Goal: Task Accomplishment & Management: Complete application form

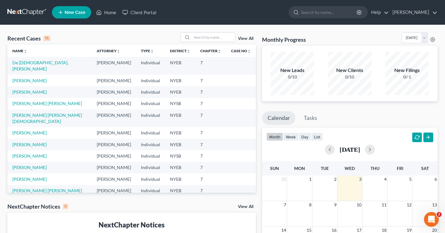
click at [78, 16] on link "New Case" at bounding box center [71, 12] width 39 height 12
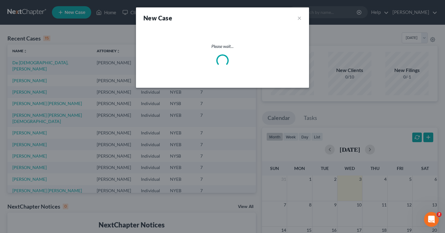
select select "53"
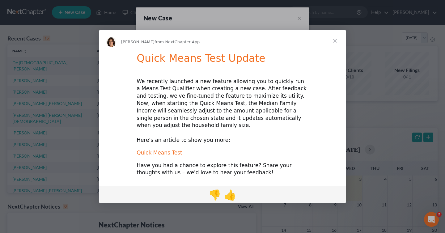
click at [339, 44] on span "Close" at bounding box center [335, 41] width 22 height 22
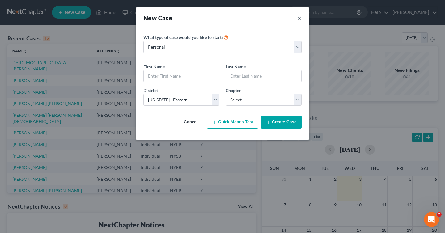
click at [298, 20] on button "×" at bounding box center [299, 18] width 4 height 9
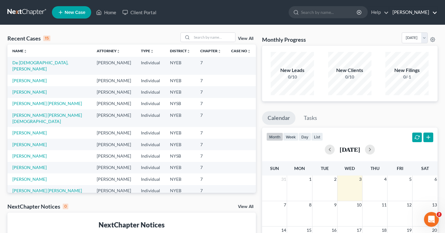
click at [417, 16] on link "[PERSON_NAME]" at bounding box center [413, 12] width 48 height 11
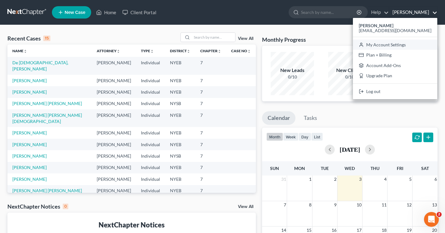
click at [403, 45] on link "My Account Settings" at bounding box center [395, 45] width 84 height 11
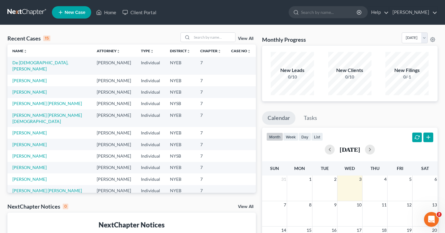
select select "53"
select select "24"
select select "35"
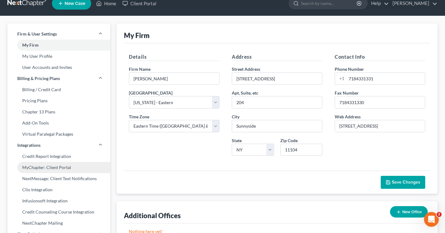
scroll to position [6, 0]
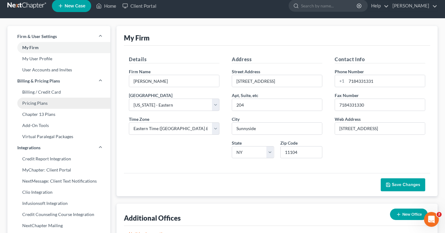
click at [48, 102] on link "Pricing Plans" at bounding box center [58, 103] width 103 height 11
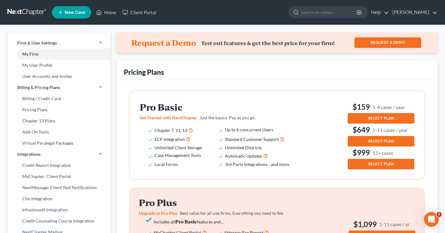
click at [68, 15] on span "New Case" at bounding box center [75, 12] width 21 height 5
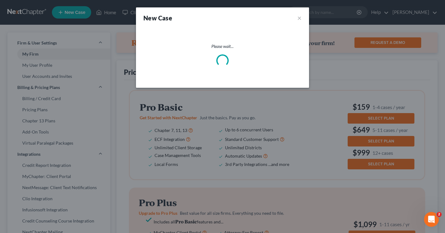
select select "53"
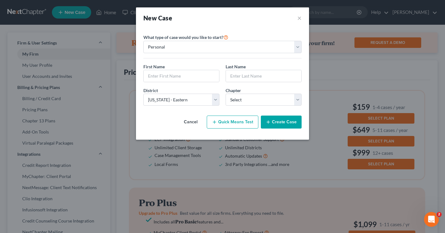
click at [277, 124] on button "Create Case" at bounding box center [281, 122] width 41 height 13
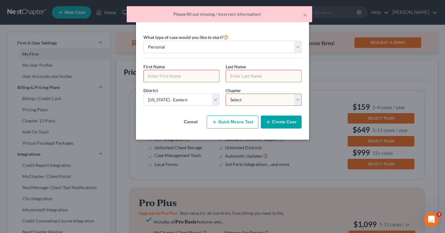
click at [311, 24] on div "× Please fill out missing / incorrect information!" at bounding box center [219, 15] width 445 height 19
click at [302, 17] on div "Please fill out missing / incorrect information!" at bounding box center [219, 14] width 175 height 6
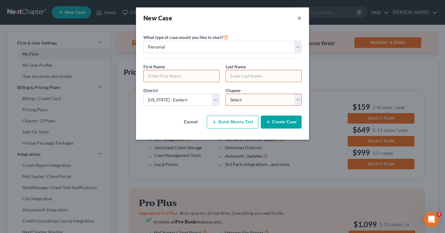
click at [300, 19] on button "×" at bounding box center [299, 18] width 4 height 9
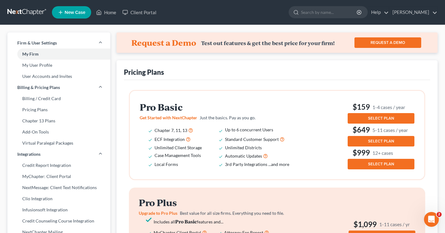
click at [38, 10] on link at bounding box center [27, 12] width 40 height 11
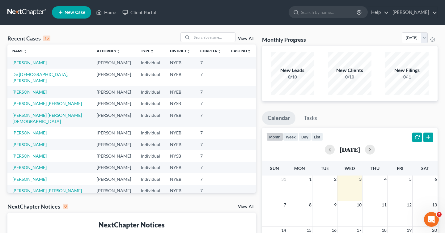
click at [65, 15] on link "New Case" at bounding box center [71, 12] width 39 height 12
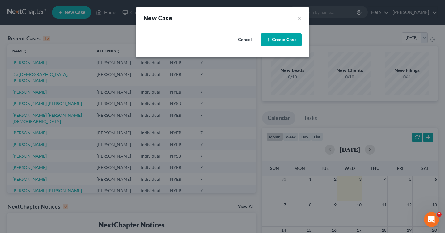
select select "53"
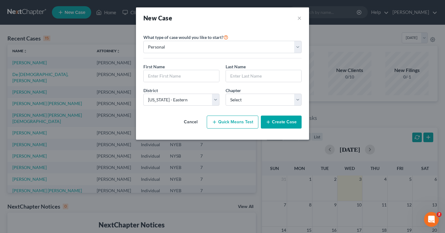
click at [296, 18] on div "New Case ×" at bounding box center [222, 18] width 158 height 9
click at [300, 16] on button "×" at bounding box center [299, 18] width 4 height 9
